Goal: Information Seeking & Learning: Understand process/instructions

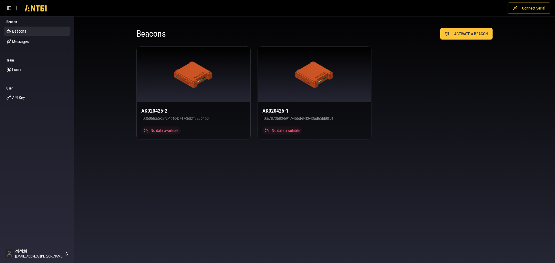
click at [527, 9] on button "Connect Serial" at bounding box center [529, 8] width 43 height 12
click at [327, 187] on body "Disconnect Beacon Beacons Messages Team [PERSON_NAME] User API Key 정석화 [EMAIL_A…" at bounding box center [277, 131] width 555 height 263
click at [385, 172] on body "Disconnect Beacon Beacons Messages Team [PERSON_NAME] User API Key 정석화 [EMAIL_A…" at bounding box center [277, 131] width 555 height 263
click at [496, 135] on div "Beacons ACTIVATE A BEACON AK020425-2 ID: f606fca5-c2f2-4c40-b747-3dbff82364b0 N…" at bounding box center [315, 84] width 370 height 126
click at [524, 12] on button "Connect Serial" at bounding box center [529, 8] width 43 height 12
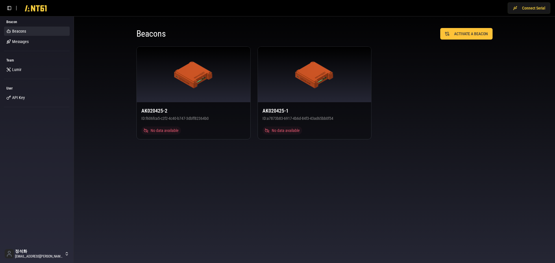
click at [422, 80] on div "AK020425-2 ID: f606fca5-c2f2-4c40-b747-3dbff82364b0 No data available AK020425-…" at bounding box center [315, 93] width 356 height 93
click at [530, 9] on button "Connect Serial" at bounding box center [529, 8] width 43 height 12
drag, startPoint x: 513, startPoint y: 32, endPoint x: 502, endPoint y: 34, distance: 11.1
click at [512, 32] on div "Beacons ACTIVATE A BEACON AK020425-2 ID: f606fca5-c2f2-4c40-b747-3dbff82364b0 N…" at bounding box center [314, 83] width 481 height 135
click at [532, 8] on button "Disconnect" at bounding box center [532, 8] width 37 height 12
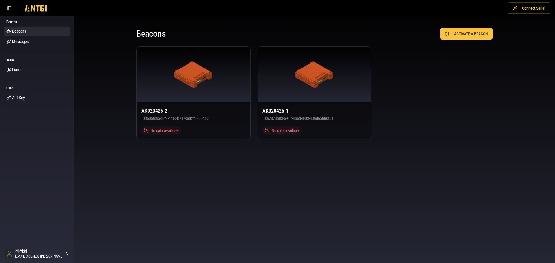
click at [528, 10] on button "Connect Serial" at bounding box center [529, 8] width 43 height 12
click at [532, 6] on button "Disconnect" at bounding box center [532, 8] width 37 height 12
click at [535, 6] on button "Connect Serial" at bounding box center [529, 8] width 43 height 12
click at [540, 8] on button "Disconnect" at bounding box center [532, 8] width 37 height 12
click at [525, 11] on button "Connect Serial" at bounding box center [529, 8] width 43 height 12
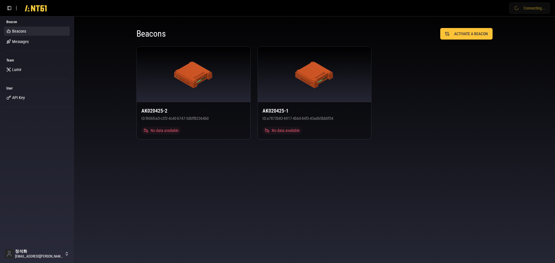
click at [169, 177] on body "Connecting... Beacon Beacons Messages Team Lumir User API Key 정석화 jung.suckhwa@…" at bounding box center [277, 131] width 555 height 263
click at [513, 50] on div "Beacons ACTIVATE A BEACON AK020425-2 ID: f606fca5-c2f2-4c40-b747-3dbff82364b0 N…" at bounding box center [314, 83] width 481 height 135
click at [374, 165] on body "Disconnect Beacon Beacons Messages Team [PERSON_NAME] User API Key 정석화 [EMAIL_A…" at bounding box center [277, 131] width 555 height 263
click at [339, 98] on div "Connected" at bounding box center [315, 75] width 114 height 56
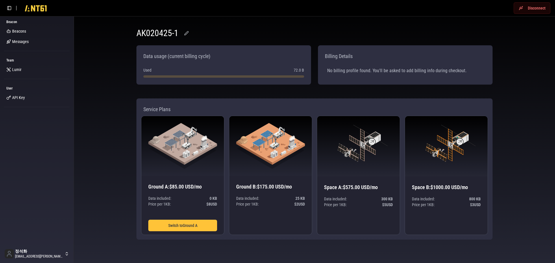
drag, startPoint x: 152, startPoint y: 68, endPoint x: 357, endPoint y: 81, distance: 205.5
click at [321, 79] on div "Data usage (current billing cycle) Used 72.0 B Billing Details No billing profi…" at bounding box center [315, 68] width 356 height 46
click at [357, 81] on div "Billing Details No billing profile found. You'll be asked to add billing info d…" at bounding box center [405, 64] width 175 height 39
drag, startPoint x: 369, startPoint y: 69, endPoint x: 349, endPoint y: 66, distance: 20.2
click at [358, 67] on div "No billing profile found. You'll be asked to add billing info during checkout." at bounding box center [405, 71] width 165 height 16
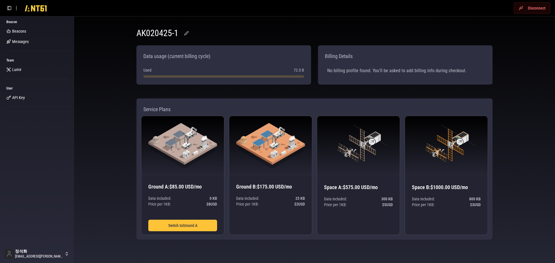
click at [343, 65] on div "No billing profile found. You'll be asked to add billing info during checkout." at bounding box center [405, 71] width 165 height 16
drag, startPoint x: 177, startPoint y: 68, endPoint x: 255, endPoint y: 84, distance: 79.9
click at [240, 81] on div "Data usage (current billing cycle) Used 72.0 B" at bounding box center [224, 64] width 175 height 39
click at [255, 84] on div "Data usage (current billing cycle) Used 72.0 B" at bounding box center [224, 64] width 175 height 39
click at [238, 59] on div "Data usage (current billing cycle)" at bounding box center [223, 56] width 165 height 13
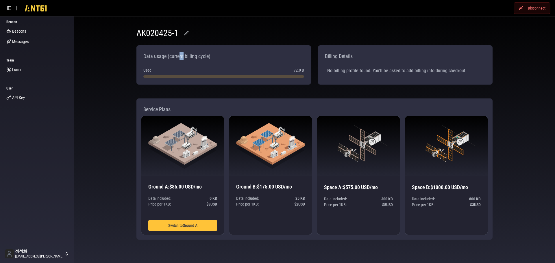
drag, startPoint x: 183, startPoint y: 56, endPoint x: 172, endPoint y: 52, distance: 12.4
click at [179, 55] on div "Data usage (current billing cycle)" at bounding box center [177, 56] width 72 height 13
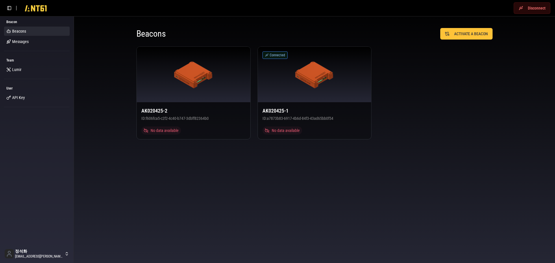
click at [529, 10] on button "Disconnect" at bounding box center [532, 8] width 37 height 12
click at [529, 8] on button "Connect Serial" at bounding box center [529, 8] width 43 height 12
click at [477, 66] on div "AK020425-2 ID: f606fca5-c2f2-4c40-b747-3dbff82364b0 No data available Connected…" at bounding box center [315, 93] width 356 height 93
click at [523, 45] on div "Beacons ACTIVATE A BEACON AK020425-2 ID: f606fca5-c2f2-4c40-b747-3dbff82364b0 N…" at bounding box center [314, 83] width 481 height 135
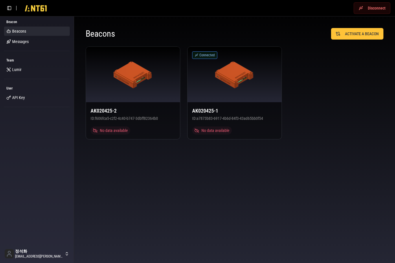
click at [338, 94] on div "AK020425-2 ID: f606fca5-c2f2-4c40-b747-3dbff82364b0 No data available Connected…" at bounding box center [235, 93] width 298 height 93
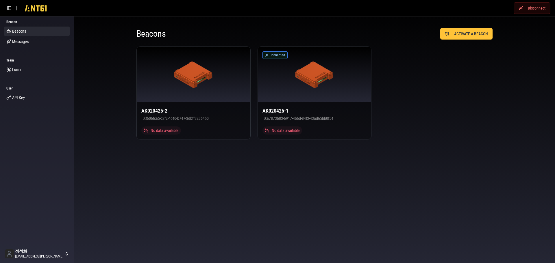
click at [499, 80] on div "Beacons ACTIVATE A BEACON AK020425-2 ID: f606fca5-c2f2-4c40-b747-3dbff82364b0 N…" at bounding box center [315, 84] width 370 height 126
click at [488, 85] on div "AK020425-2 ID: f606fca5-c2f2-4c40-b747-3dbff82364b0 No data available Connected…" at bounding box center [315, 93] width 356 height 93
click at [431, 162] on body "Disconnect Beacon Beacons Messages Team [PERSON_NAME] User API Key 정석화 [EMAIL_A…" at bounding box center [277, 131] width 555 height 263
click at [421, 151] on body "Disconnect Beacon Beacons Messages Team [PERSON_NAME] User API Key 정석화 [EMAIL_A…" at bounding box center [277, 131] width 555 height 263
click at [99, 42] on div "Beacons ACTIVATE A BEACON AK020425-2 ID: f606fca5-c2f2-4c40-b747-3dbff82364b0 N…" at bounding box center [314, 83] width 481 height 135
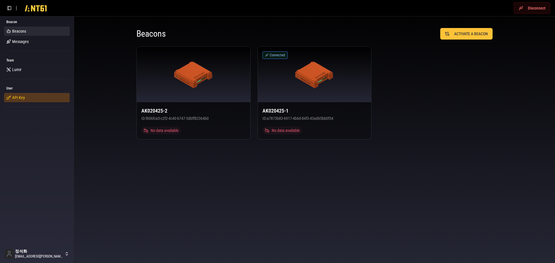
click at [23, 102] on link "API Key" at bounding box center [37, 97] width 66 height 9
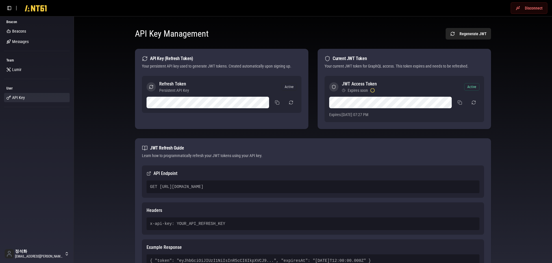
click at [202, 64] on div "Your persistent API key used to generate JWT tokens. Created automatically upon…" at bounding box center [222, 66] width 160 height 6
click at [281, 67] on div "Your persistent API key used to generate JWT tokens. Created automatically upon…" at bounding box center [222, 66] width 160 height 6
click at [178, 66] on div "Your persistent API key used to generate JWT tokens. Created automatically upon…" at bounding box center [222, 66] width 160 height 6
drag, startPoint x: 158, startPoint y: 58, endPoint x: 198, endPoint y: 69, distance: 41.6
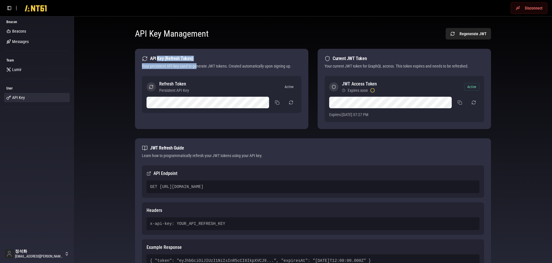
click at [198, 69] on div "API Key (Refresh Token) Your persistent API key used to generate JWT tokens. Cr…" at bounding box center [222, 62] width 174 height 27
click at [200, 69] on div "API Key (Refresh Token) Your persistent API key used to generate JWT tokens. Cr…" at bounding box center [222, 62] width 174 height 27
click at [154, 65] on div "Your persistent API key used to generate JWT tokens. Created automatically upon…" at bounding box center [222, 66] width 160 height 6
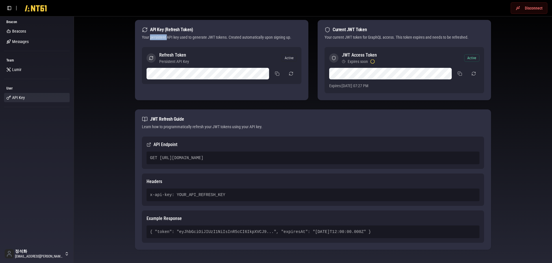
drag, startPoint x: 296, startPoint y: 158, endPoint x: 134, endPoint y: 156, distance: 161.7
click at [134, 156] on div "API Key Management Regenerate JWT API Key (Refresh Token) Your persistent API k…" at bounding box center [313, 129] width 370 height 274
drag, startPoint x: 384, startPoint y: 235, endPoint x: 369, endPoint y: 153, distance: 84.1
click at [369, 153] on div "API Endpoint GET https://ab2mediwbhrxpw2krde63gzkpi0sngnu.lambda-url.ap-southea…" at bounding box center [313, 193] width 356 height 113
click at [476, 180] on h3 "Headers" at bounding box center [313, 181] width 333 height 7
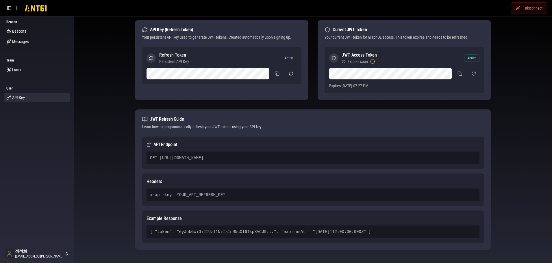
scroll to position [0, 0]
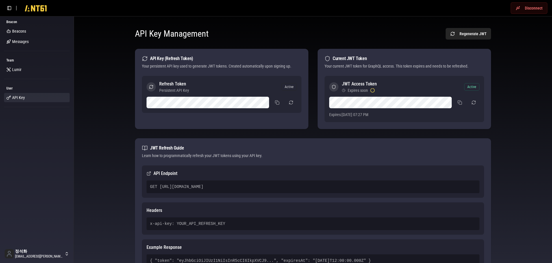
click at [31, 126] on div "Beacon Beacons Messages Team Lumir User API Key" at bounding box center [37, 130] width 74 height 229
click at [98, 95] on div "API Key Management Regenerate JWT API Key (Refresh Token) Your persistent API k…" at bounding box center [313, 158] width 469 height 274
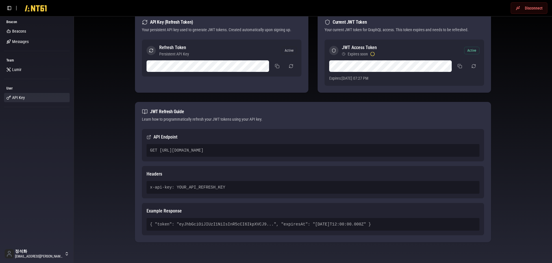
drag, startPoint x: 286, startPoint y: 152, endPoint x: 172, endPoint y: 160, distance: 114.8
click at [89, 148] on div "API Key Management Regenerate JWT API Key (Refresh Token) Your persistent API k…" at bounding box center [313, 122] width 469 height 274
click at [200, 151] on div "GET https://ab2mediwbhrxpw2krde63gzkpi0sngnu.lambda-url.ap-southeast-2.on.aws/" at bounding box center [313, 150] width 333 height 13
drag, startPoint x: 178, startPoint y: 152, endPoint x: 416, endPoint y: 150, distance: 238.3
click at [416, 150] on div "GET https://ab2mediwbhrxpw2krde63gzkpi0sngnu.lambda-url.ap-southeast-2.on.aws/" at bounding box center [313, 150] width 333 height 13
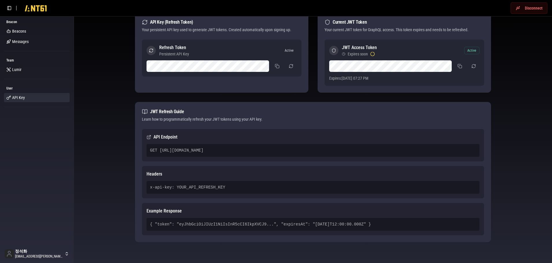
click at [224, 193] on div "x-api-key: YOUR_API_REFRESH_KEY" at bounding box center [313, 187] width 333 height 13
drag, startPoint x: 237, startPoint y: 186, endPoint x: 86, endPoint y: 186, distance: 150.1
click at [86, 186] on div "API Key Management Regenerate JWT API Key (Refresh Token) Your persistent API k…" at bounding box center [313, 122] width 469 height 274
click at [250, 192] on div "x-api-key: YOUR_API_REFRESH_KEY" at bounding box center [313, 187] width 333 height 13
drag, startPoint x: 200, startPoint y: 191, endPoint x: 124, endPoint y: 192, distance: 76.7
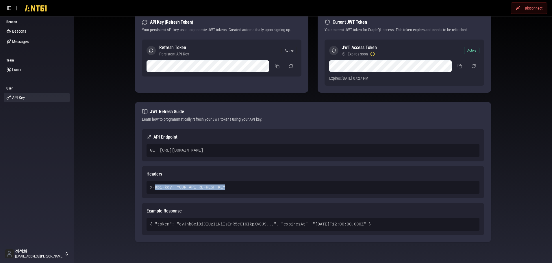
click at [114, 192] on div "API Key Management Regenerate JWT API Key (Refresh Token) Your persistent API k…" at bounding box center [313, 122] width 469 height 274
click at [227, 194] on div "Headers x-api-key: YOUR_API_REFRESH_KEY" at bounding box center [313, 182] width 342 height 32
drag, startPoint x: 234, startPoint y: 187, endPoint x: 102, endPoint y: 193, distance: 132.3
click at [101, 193] on div "API Key Management Regenerate JWT API Key (Refresh Token) Your persistent API k…" at bounding box center [313, 122] width 469 height 274
click at [251, 191] on div "x-api-key: YOUR_API_REFRESH_KEY" at bounding box center [313, 187] width 333 height 13
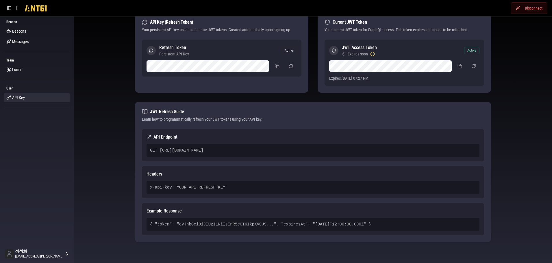
drag, startPoint x: 251, startPoint y: 191, endPoint x: 130, endPoint y: 193, distance: 120.3
click at [131, 193] on div "API Key Management Regenerate JWT API Key (Refresh Token) Your persistent API k…" at bounding box center [313, 122] width 370 height 274
click at [277, 192] on div "x-api-key: YOUR_API_REFRESH_KEY" at bounding box center [313, 187] width 333 height 13
drag, startPoint x: 242, startPoint y: 188, endPoint x: 122, endPoint y: 189, distance: 120.3
click at [122, 189] on div "API Key Management Regenerate JWT API Key (Refresh Token) Your persistent API k…" at bounding box center [313, 122] width 469 height 274
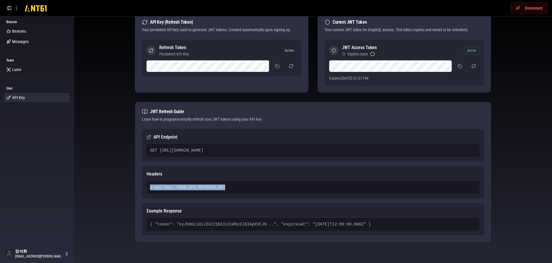
click at [288, 190] on div "x-api-key: YOUR_API_REFRESH_KEY" at bounding box center [313, 187] width 333 height 13
